Goal: Task Accomplishment & Management: Complete application form

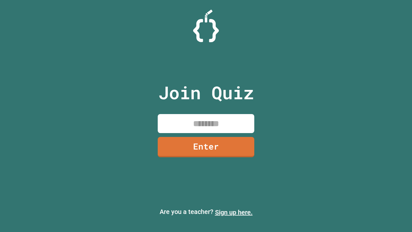
click at [234, 212] on link "Sign up here." at bounding box center [234, 212] width 38 height 8
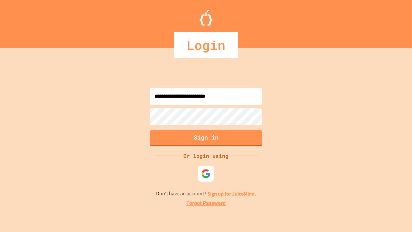
type input "**********"
